Goal: Find specific page/section: Find specific page/section

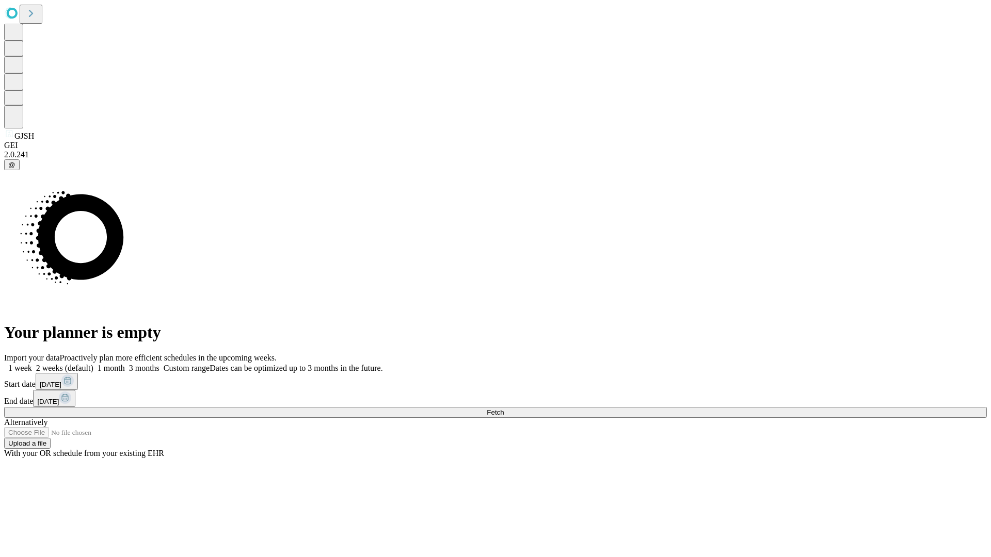
click at [504, 409] on span "Fetch" at bounding box center [495, 413] width 17 height 8
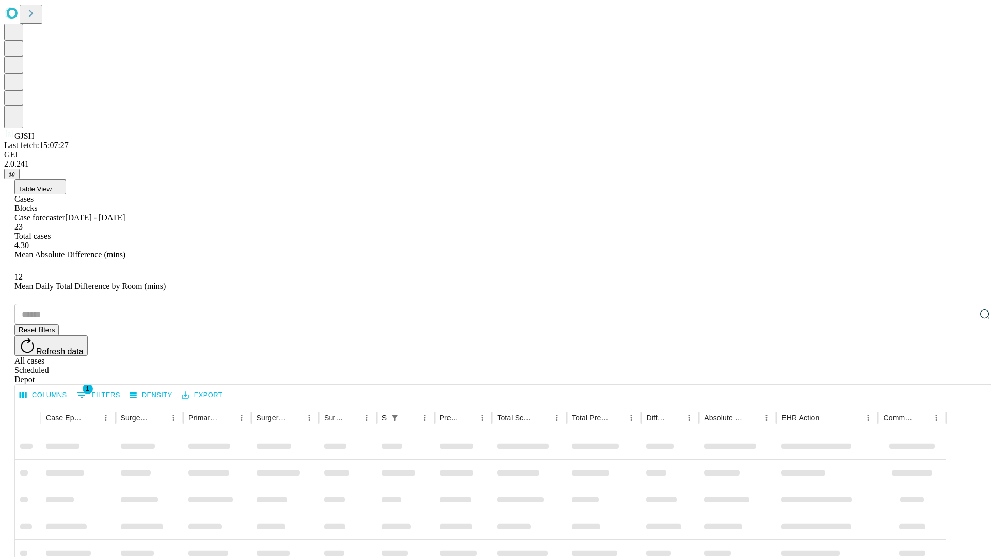
click at [964, 375] on div "Depot" at bounding box center [505, 379] width 983 height 9
